Goal: Transaction & Acquisition: Purchase product/service

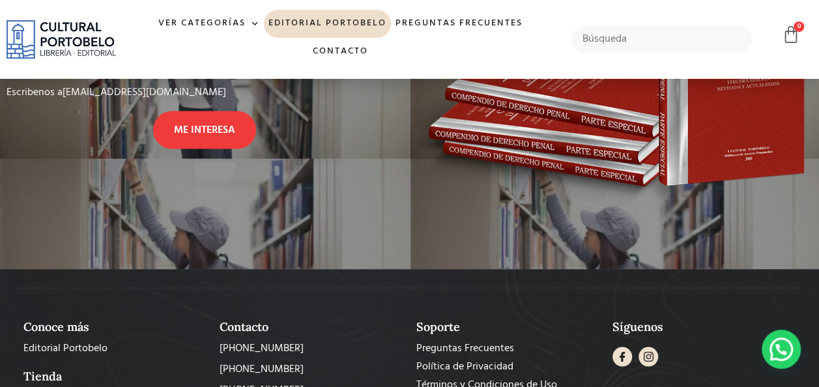
scroll to position [1213, 0]
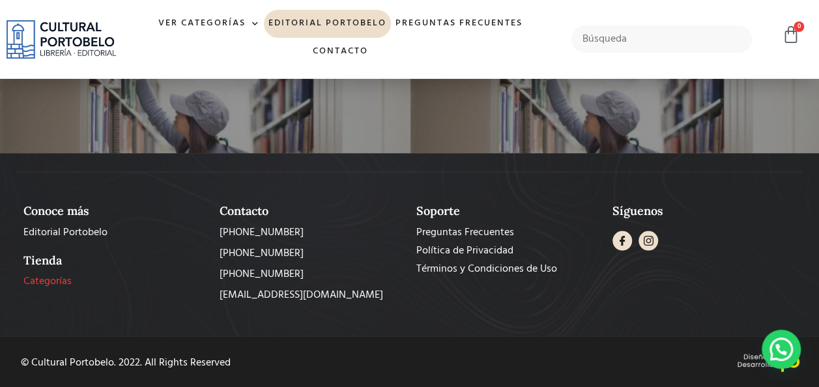
click at [48, 277] on span "Categorías" at bounding box center [47, 281] width 48 height 16
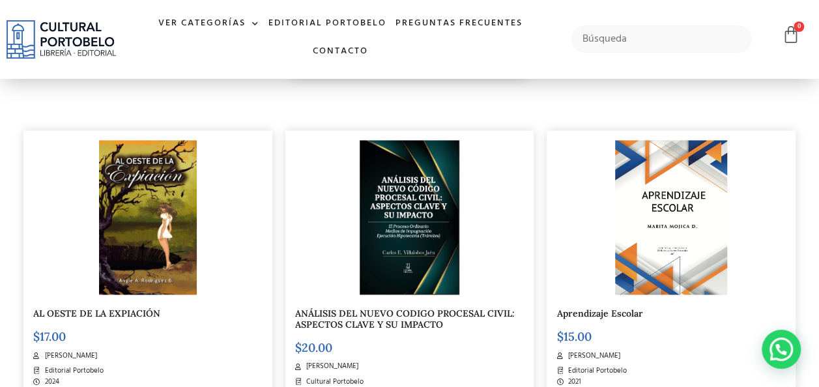
scroll to position [716, 0]
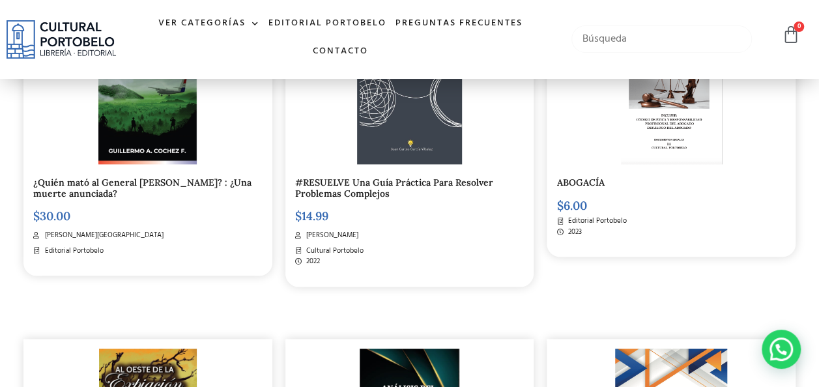
click at [595, 38] on input "text" at bounding box center [661, 38] width 180 height 27
type input "d"
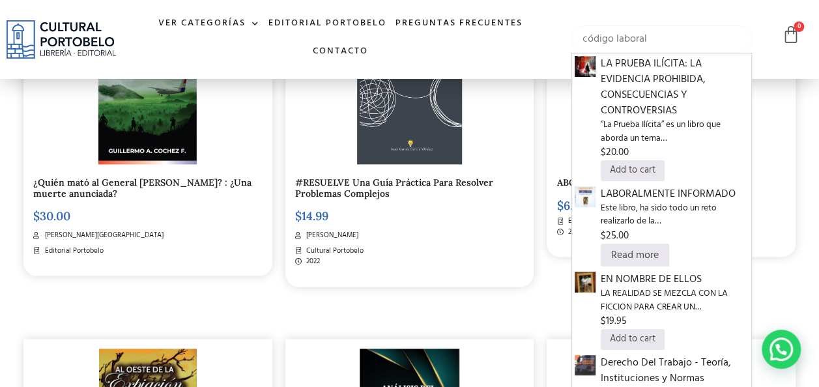
type input "código laboral"
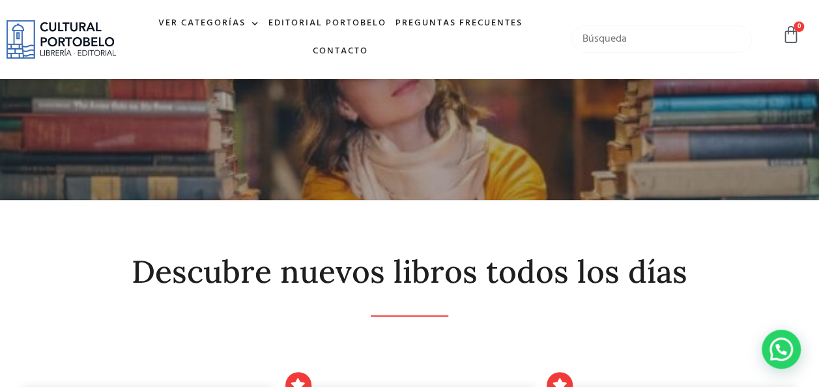
click at [620, 40] on input "text" at bounding box center [661, 38] width 180 height 27
type input "código de trabajo"
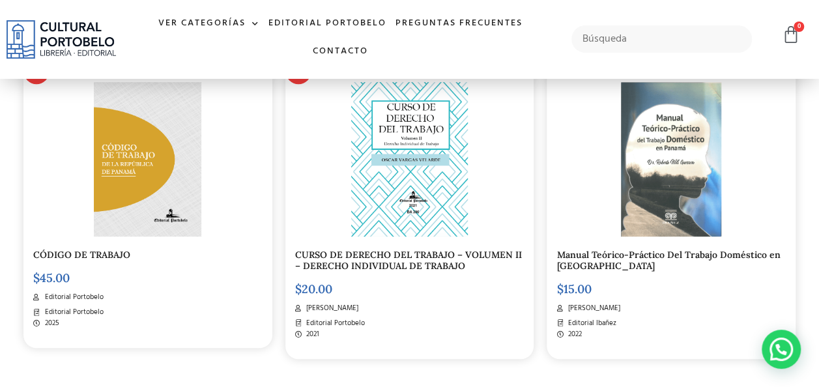
scroll to position [326, 0]
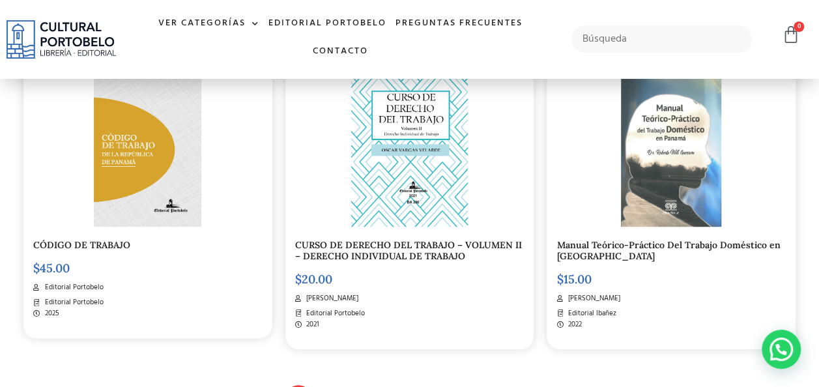
click at [55, 264] on bdi "$ 45.00" at bounding box center [51, 268] width 36 height 15
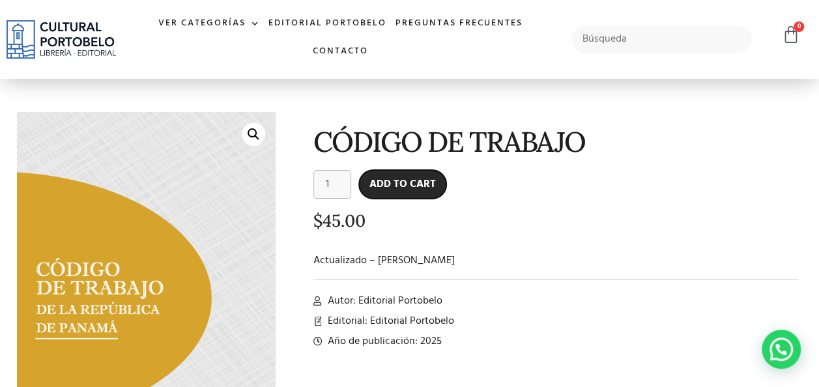
click at [401, 184] on button "Add to cart" at bounding box center [402, 184] width 87 height 29
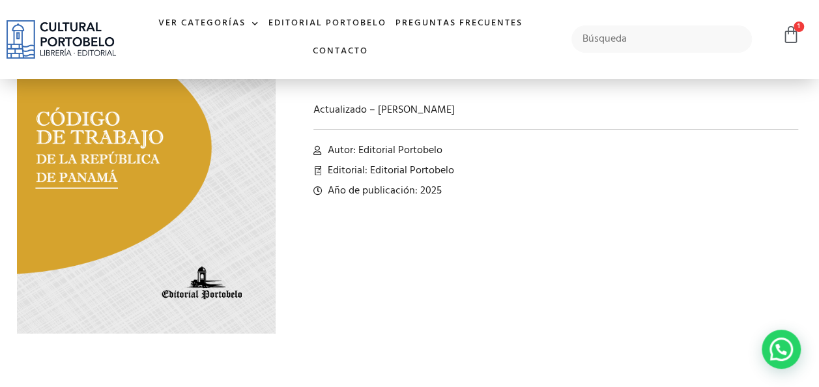
scroll to position [130, 0]
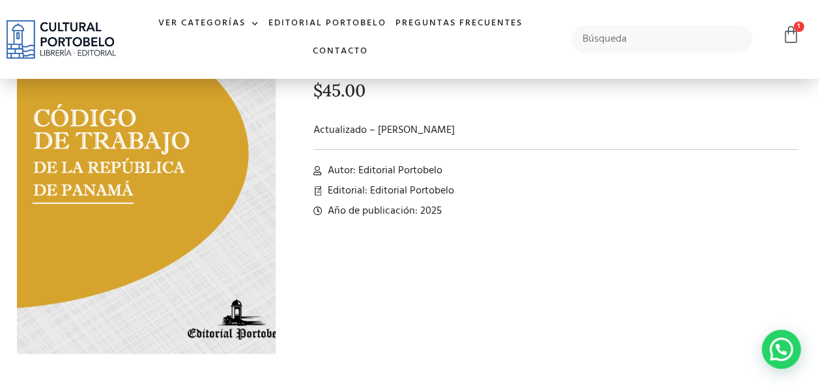
click at [50, 229] on img at bounding box center [168, 153] width 317 height 457
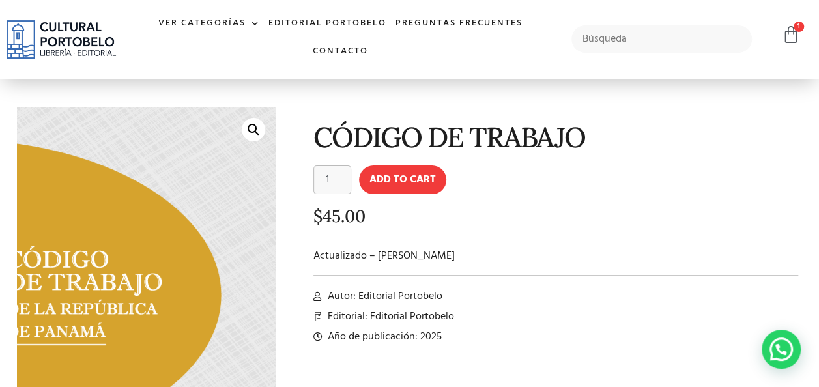
scroll to position [0, 0]
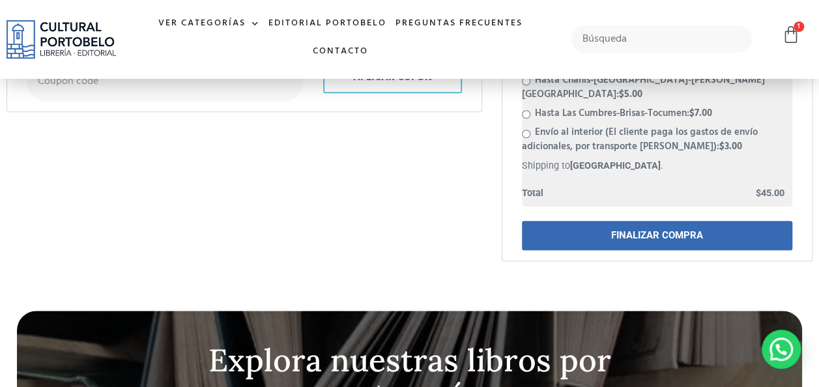
scroll to position [391, 0]
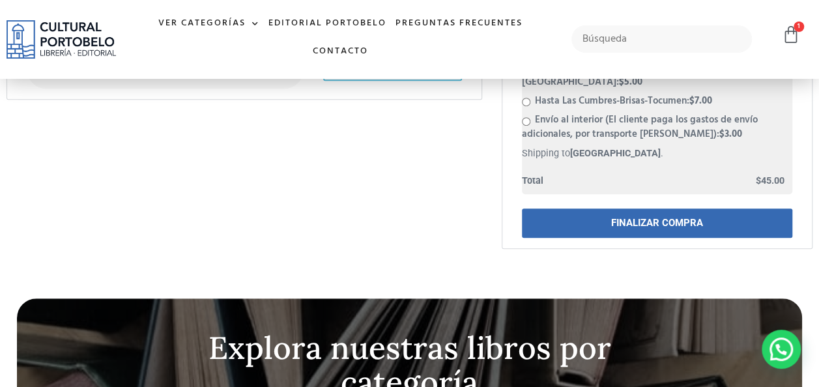
click at [635, 208] on link "FINALIZAR COMPRA" at bounding box center [657, 222] width 270 height 29
